Goal: Task Accomplishment & Management: Use online tool/utility

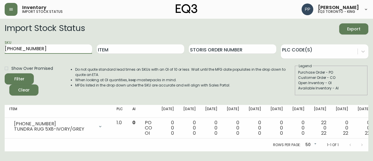
click at [0, 50] on main "Import Stock Status Export SKU [PHONE_NUMBER] Item Storis Order Number PLC Code…" at bounding box center [186, 85] width 373 height 132
paste input "1"
click at [0, 49] on main "Import Stock Status Export SKU [PHONE_NUMBER] Item Storis Order Number PLC Code…" at bounding box center [186, 85] width 373 height 132
click at [26, 81] on span "Filter" at bounding box center [19, 78] width 20 height 7
drag, startPoint x: 54, startPoint y: 52, endPoint x: 0, endPoint y: 52, distance: 54.0
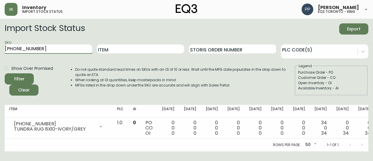
click at [0, 52] on main "Import Stock Status Export SKU [PHONE_NUMBER] Item Storis Order Number PLC Code…" at bounding box center [186, 85] width 373 height 132
paste input "2"
click at [23, 75] on button "Filter" at bounding box center [19, 78] width 29 height 11
drag, startPoint x: 56, startPoint y: 50, endPoint x: 0, endPoint y: 50, distance: 56.0
click at [0, 50] on main "Import Stock Status Export SKU [PHONE_NUMBER] Item Storis Order Number PLC Code…" at bounding box center [186, 85] width 373 height 132
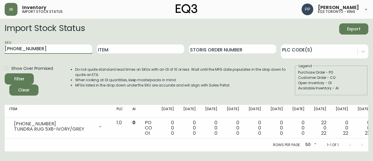
paste input "1-8"
click at [23, 76] on div "Filter" at bounding box center [19, 78] width 10 height 7
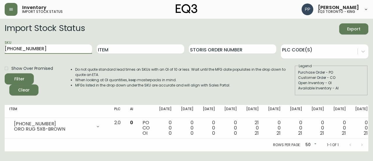
drag, startPoint x: 48, startPoint y: 49, endPoint x: 0, endPoint y: 50, distance: 48.1
click at [0, 50] on main "Import Stock Status Export SKU [PHONE_NUMBER] Item Storis Order Number PLC Code…" at bounding box center [186, 85] width 373 height 132
paste input "89-1"
click at [31, 78] on button "Filter" at bounding box center [19, 78] width 29 height 11
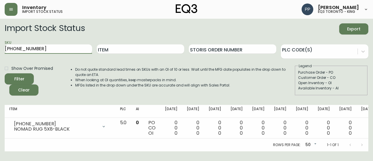
drag, startPoint x: 40, startPoint y: 48, endPoint x: 0, endPoint y: 48, distance: 40.0
click at [0, 48] on main "Import Stock Status Export SKU [PHONE_NUMBER] Item Storis Order Number PLC Code…" at bounding box center [186, 85] width 373 height 132
paste input "220"
click at [27, 80] on span "Filter" at bounding box center [19, 78] width 20 height 7
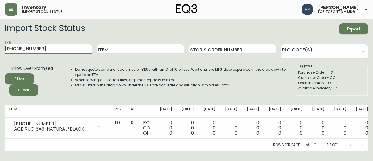
drag, startPoint x: 45, startPoint y: 48, endPoint x: 2, endPoint y: 51, distance: 43.2
click at [0, 52] on main "Import Stock Status Export SKU [PHONE_NUMBER] Item Storis Order Number PLC Code…" at bounding box center [186, 85] width 373 height 132
paste input "12-5"
click at [17, 73] on button "Filter" at bounding box center [19, 78] width 29 height 11
drag, startPoint x: 38, startPoint y: 50, endPoint x: 0, endPoint y: 55, distance: 38.5
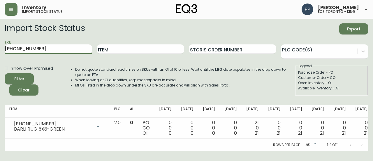
click at [0, 55] on main "Import Stock Status Export SKU [PHONE_NUMBER] Item Storis Order Number PLC Code…" at bounding box center [186, 85] width 373 height 132
paste input "20-1"
click at [17, 74] on button "Filter" at bounding box center [19, 78] width 29 height 11
drag, startPoint x: 54, startPoint y: 48, endPoint x: 0, endPoint y: 59, distance: 55.0
click at [0, 59] on main "Import Stock Status Export SKU [PHONE_NUMBER] Item Storis Order Number PLC Code…" at bounding box center [186, 85] width 373 height 132
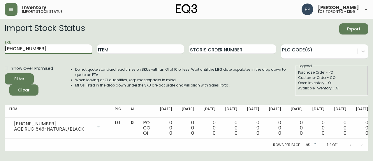
paste input "89"
click at [30, 80] on button "Filter" at bounding box center [19, 78] width 29 height 11
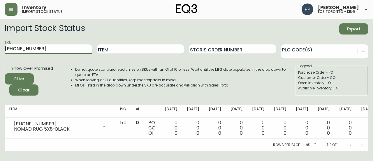
drag, startPoint x: 51, startPoint y: 49, endPoint x: 0, endPoint y: 50, distance: 50.7
click at [0, 50] on main "Import Stock Status Export SKU [PHONE_NUMBER] Item Storis Order Number PLC Code…" at bounding box center [186, 85] width 373 height 132
paste input "221-8"
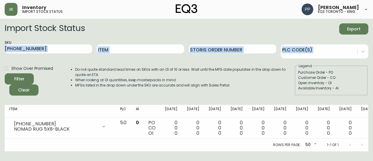
drag, startPoint x: 0, startPoint y: 50, endPoint x: 10, endPoint y: 76, distance: 28.2
click at [7, 68] on main "Import Stock Status Export SKU [PHONE_NUMBER] Item Storis Order Number PLC Code…" at bounding box center [186, 85] width 373 height 132
click at [20, 76] on div "Filter" at bounding box center [19, 78] width 10 height 7
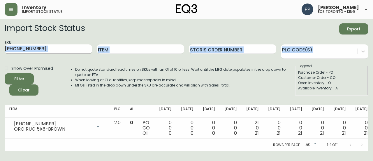
click at [45, 50] on input "[PHONE_NUMBER]" at bounding box center [48, 48] width 87 height 9
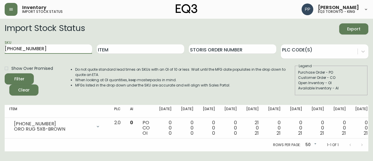
drag, startPoint x: 33, startPoint y: 51, endPoint x: 0, endPoint y: 51, distance: 33.0
click at [0, 51] on main "Import Stock Status Export SKU [PHONE_NUMBER] Item Storis Order Number PLC Code…" at bounding box center [186, 85] width 373 height 132
paste input "3-0"
click at [19, 73] on button "Filter" at bounding box center [19, 78] width 29 height 11
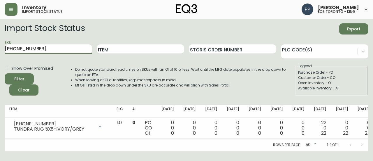
drag, startPoint x: 46, startPoint y: 47, endPoint x: 3, endPoint y: 50, distance: 43.0
click at [0, 50] on main "Import Stock Status Export SKU [PHONE_NUMBER] Item Storis Order Number PLC Code…" at bounding box center [186, 85] width 373 height 132
paste input "5512-5"
click at [28, 78] on span "Filter" at bounding box center [19, 78] width 20 height 7
drag, startPoint x: 28, startPoint y: 48, endPoint x: 0, endPoint y: 49, distance: 28.3
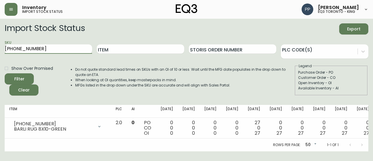
click at [0, 49] on main "Import Stock Status Export SKU [PHONE_NUMBER] Item Storis Order Number PLC Code…" at bounding box center [186, 85] width 373 height 132
paste input "1223-0"
click at [27, 78] on span "Filter" at bounding box center [19, 78] width 20 height 7
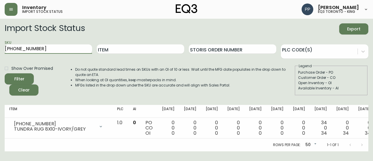
drag, startPoint x: 52, startPoint y: 51, endPoint x: 0, endPoint y: 51, distance: 52.5
click at [0, 51] on main "Import Stock Status Export SKU [PHONE_NUMBER] Item Storis Order Number PLC Code…" at bounding box center [186, 85] width 373 height 132
paste input "7221-8"
click at [27, 75] on button "Filter" at bounding box center [19, 78] width 29 height 11
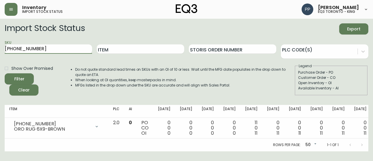
click at [0, 49] on main "Import Stock Status Export SKU [PHONE_NUMBER] Item Storis Order Number PLC Code…" at bounding box center [186, 85] width 373 height 132
paste input "718-1"
click at [20, 80] on icon "submit" at bounding box center [17, 78] width 7 height 7
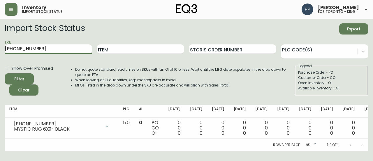
drag, startPoint x: 42, startPoint y: 49, endPoint x: 0, endPoint y: 49, distance: 42.0
click at [0, 49] on main "Import Stock Status Export SKU [PHONE_NUMBER] Item Storis Order Number PLC Code…" at bounding box center [186, 85] width 373 height 132
paste input "2220"
type input "[PHONE_NUMBER]"
click at [29, 77] on span "Filter" at bounding box center [19, 78] width 20 height 7
